Goal: Find specific page/section: Find specific page/section

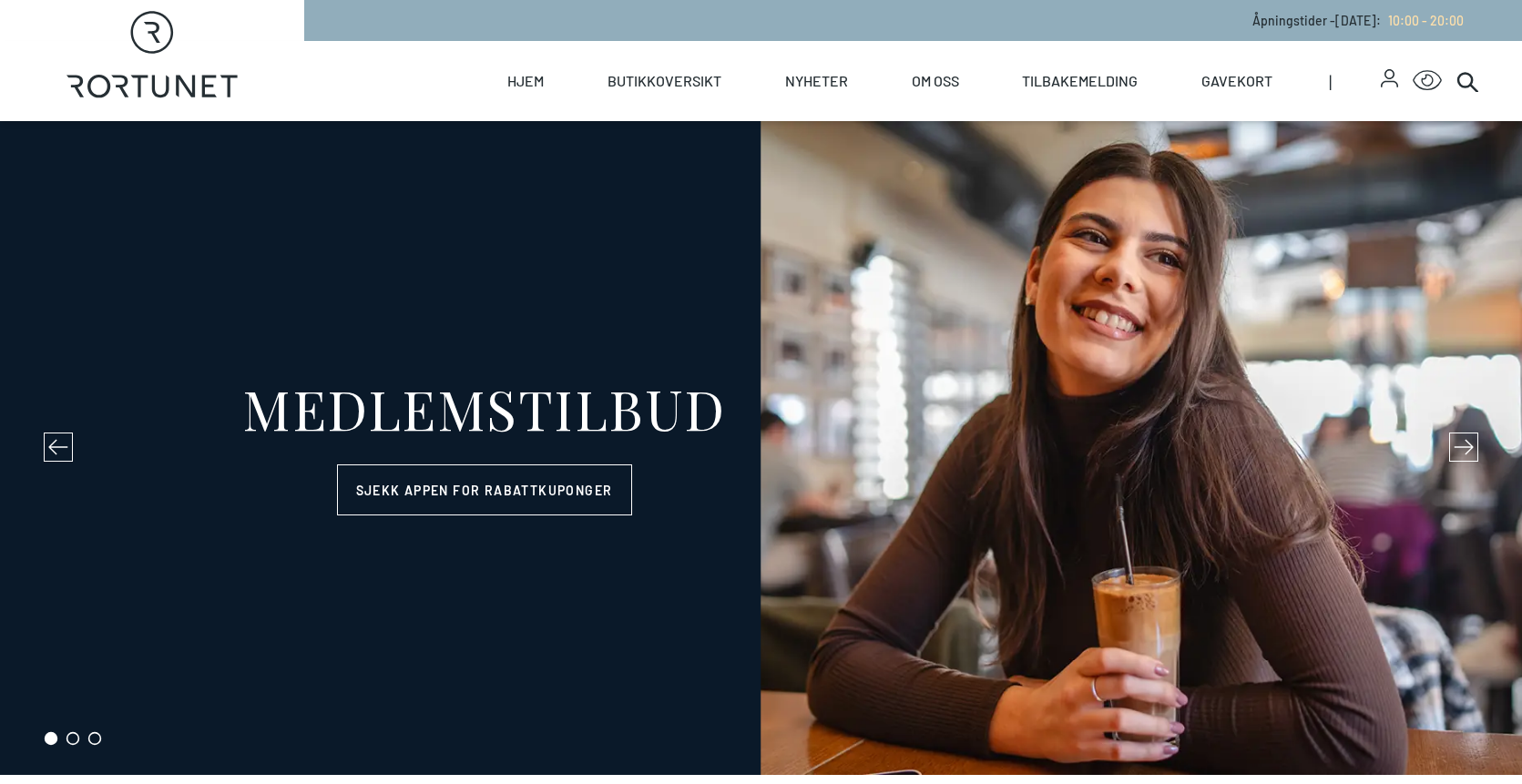
select select "NO"
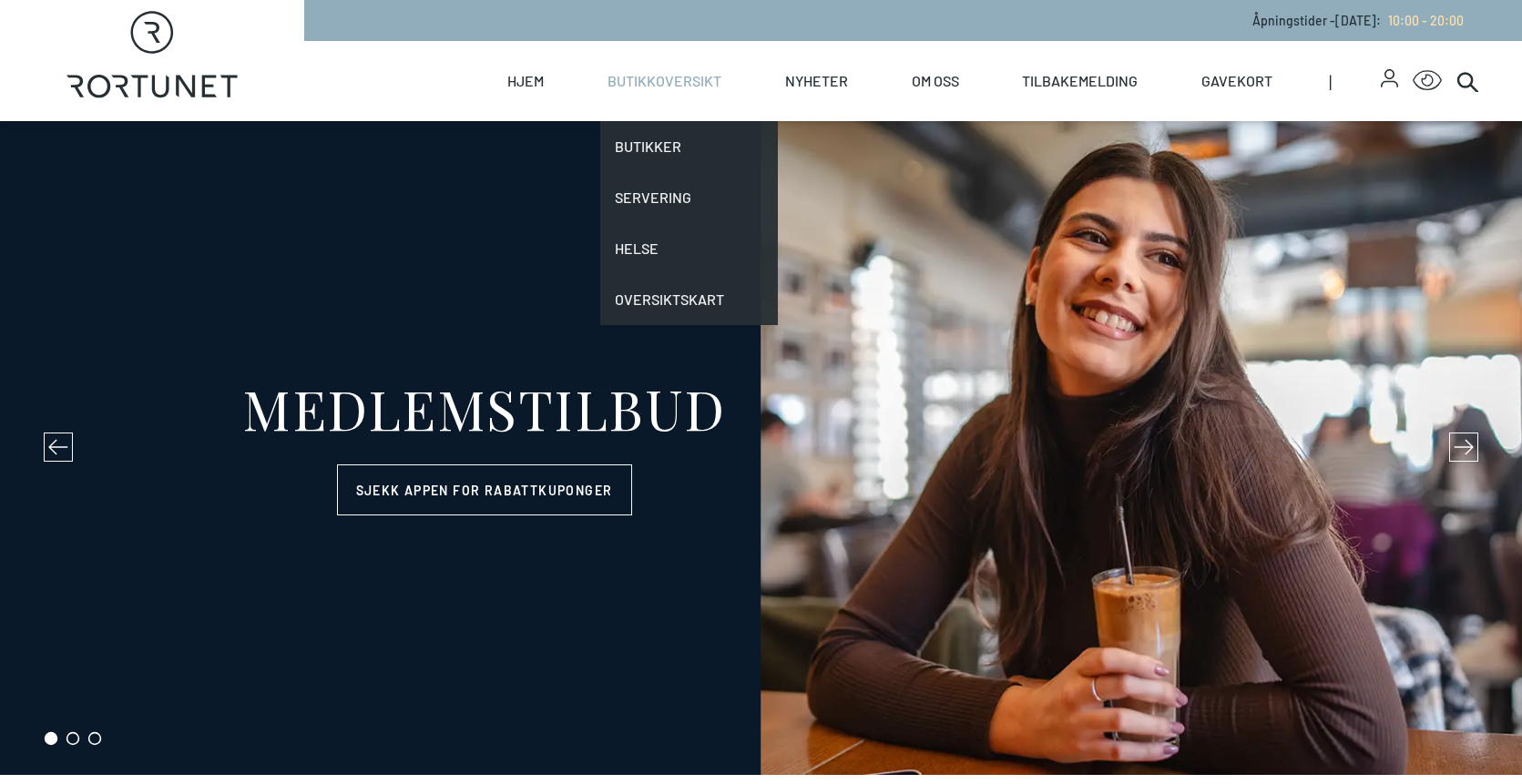
click at [673, 80] on link "Butikkoversikt" at bounding box center [664, 81] width 113 height 80
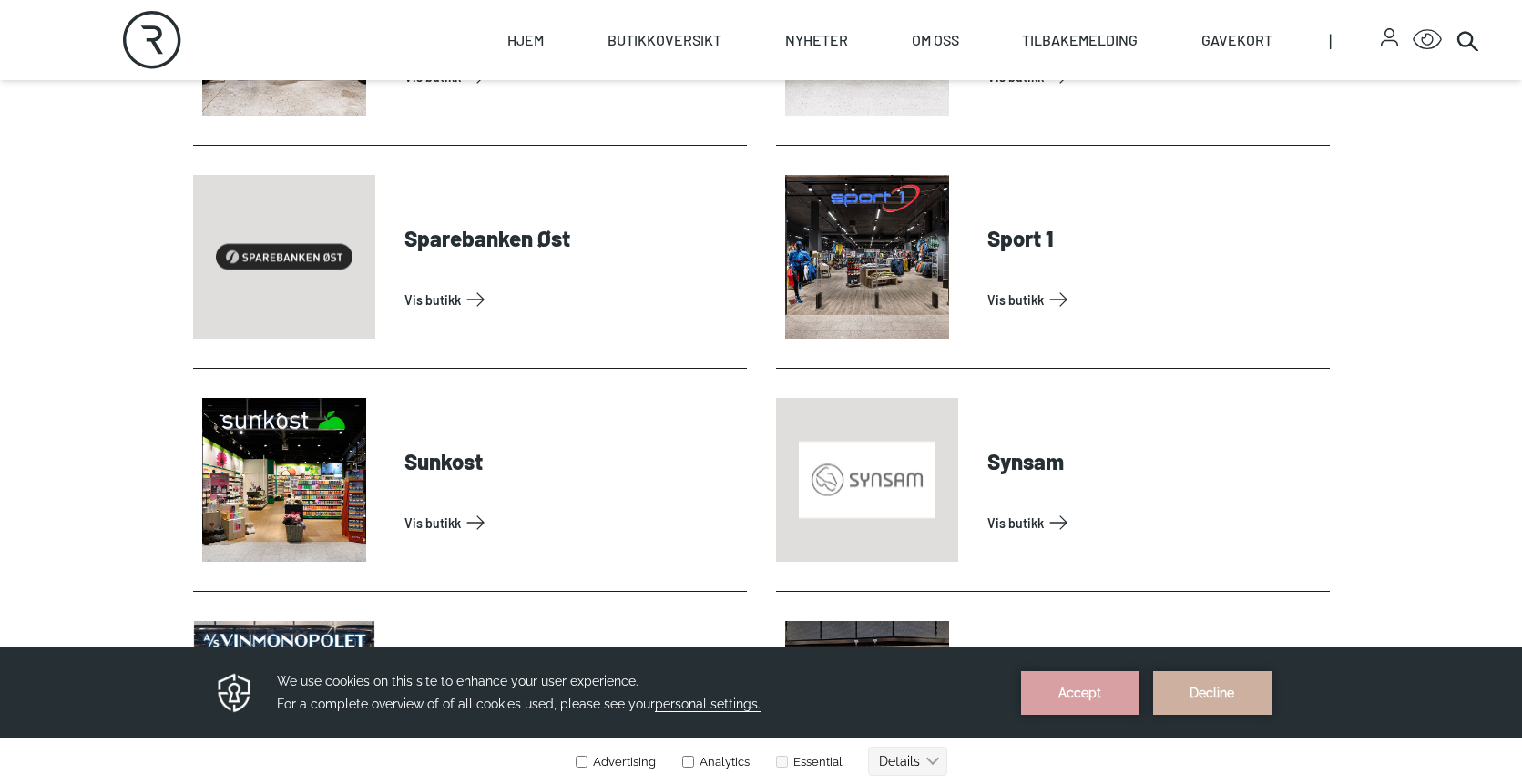
scroll to position [5371, 0]
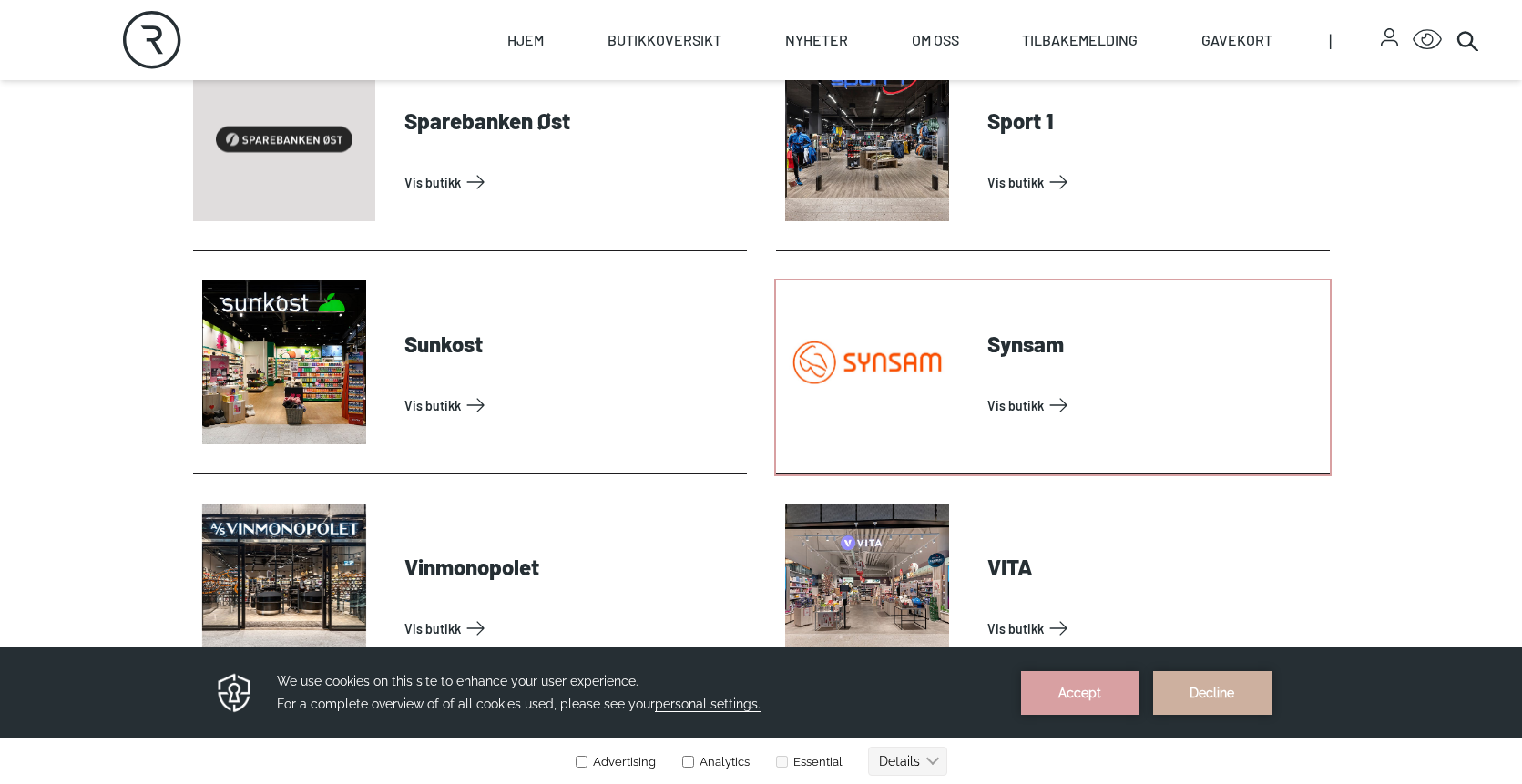
click at [994, 406] on link "Vis butikk" at bounding box center [1154, 405] width 336 height 29
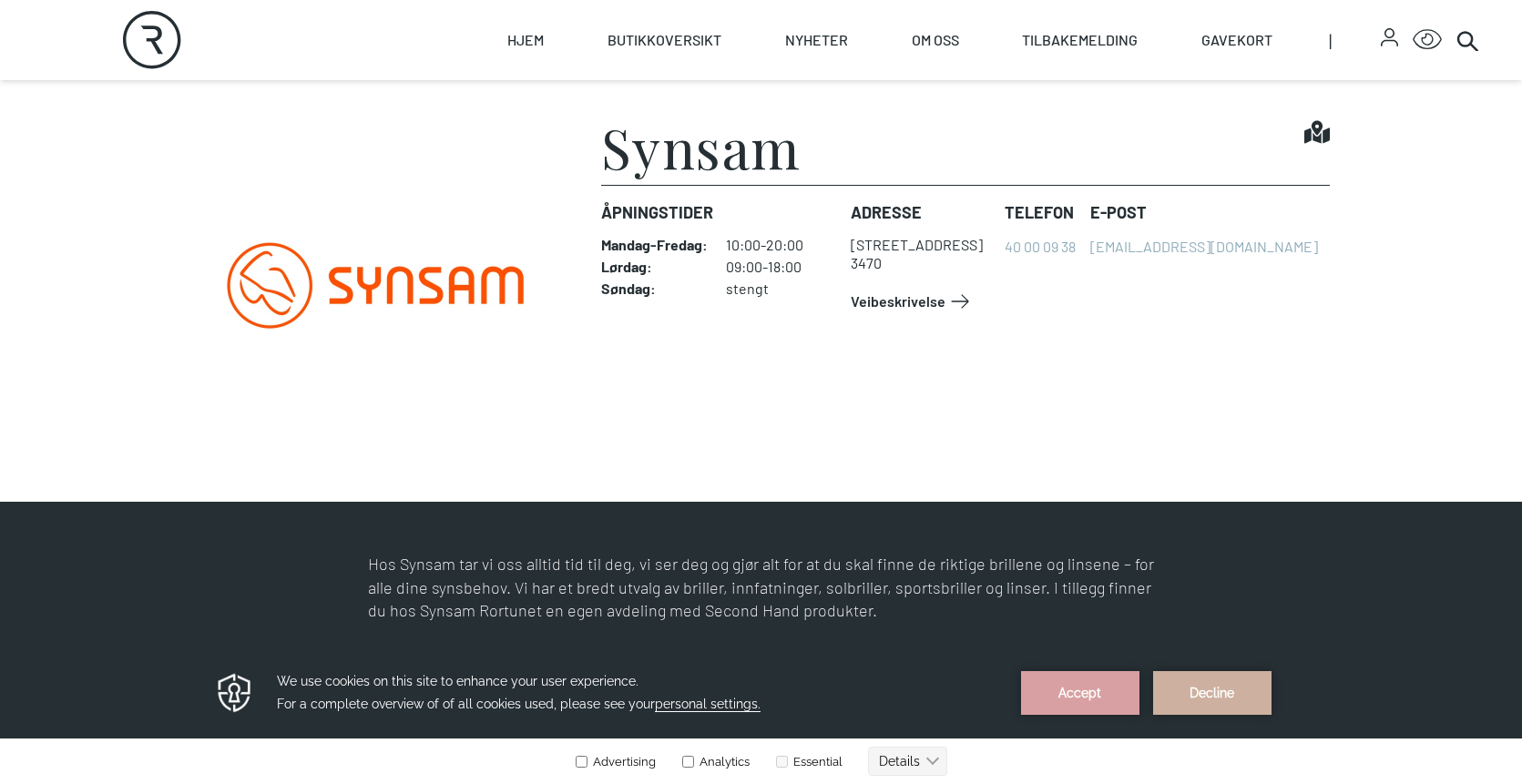
scroll to position [546, 0]
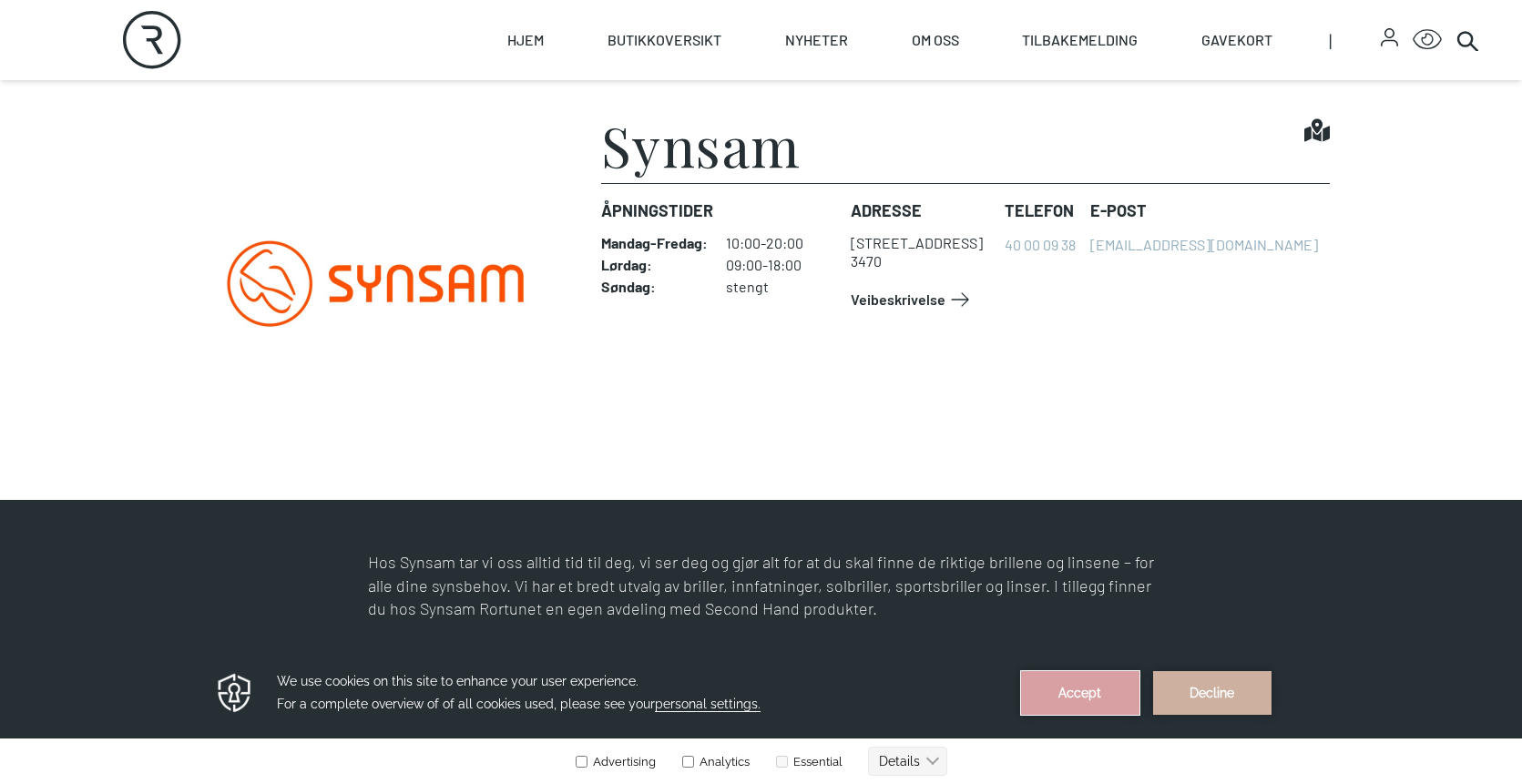
drag, startPoint x: 1087, startPoint y: 692, endPoint x: 1085, endPoint y: 1336, distance: 644.0
click at [1087, 692] on button "Accept" at bounding box center [1080, 692] width 118 height 44
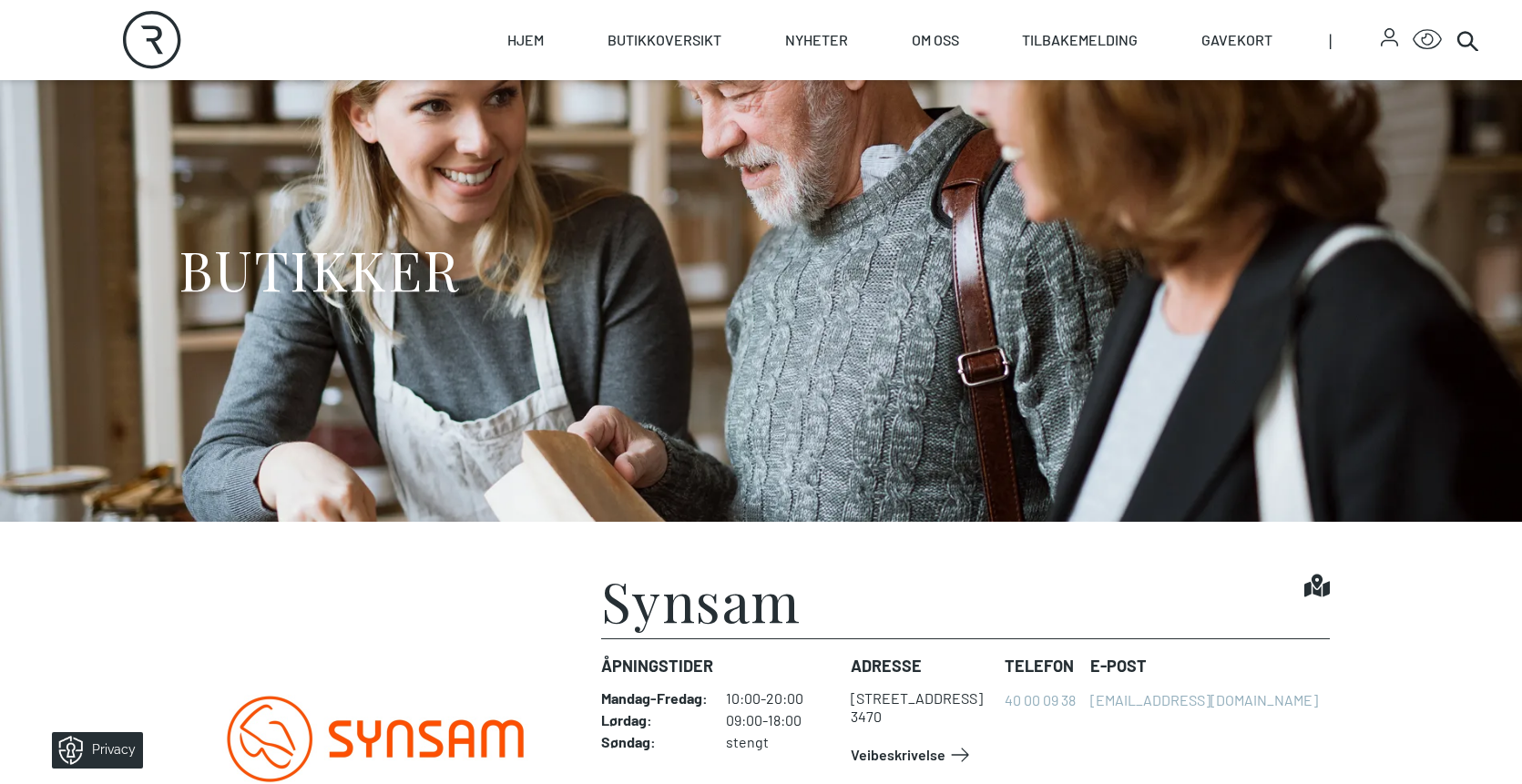
scroll to position [0, 0]
